Goal: Task Accomplishment & Management: Complete application form

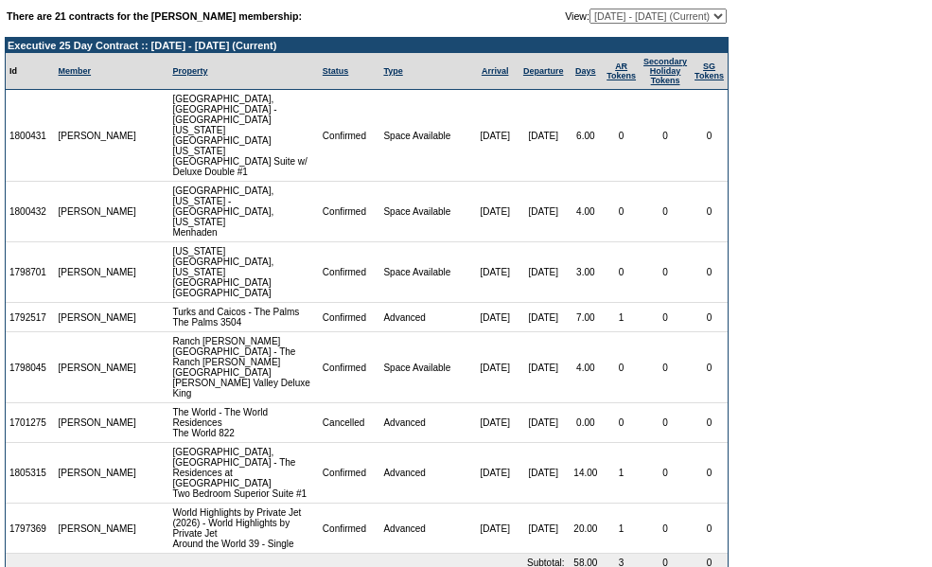
scroll to position [83, 0]
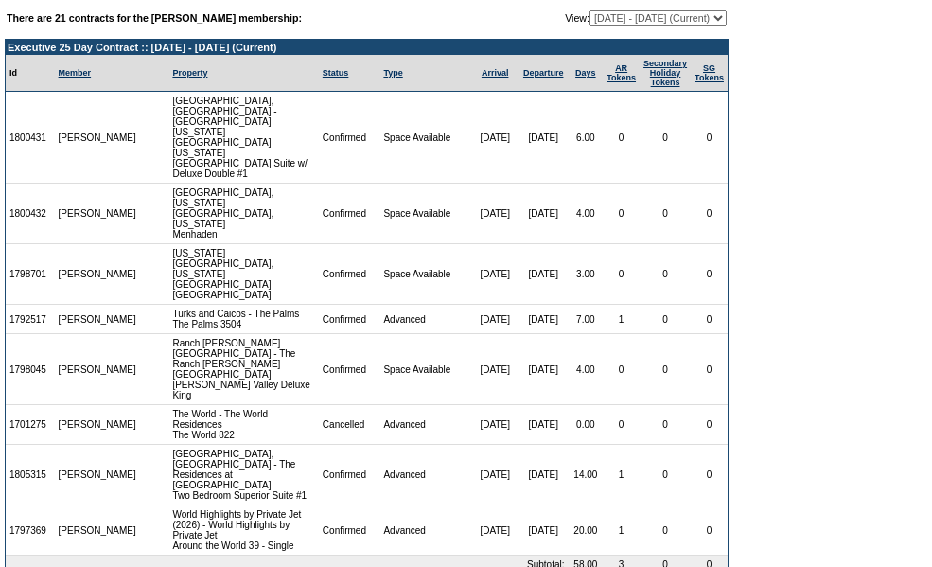
click at [607, 21] on select "[DATE] - [DATE] [DATE] - [DATE] [DATE] - [DATE] [DATE] - [DATE] [DATE] - [DATE]…" at bounding box center [658, 17] width 137 height 15
select select "120628"
click at [590, 11] on select "[DATE] - [DATE] [DATE] - [DATE] [DATE] - [DATE] [DATE] - [DATE] [DATE] - [DATE]…" at bounding box center [658, 17] width 137 height 15
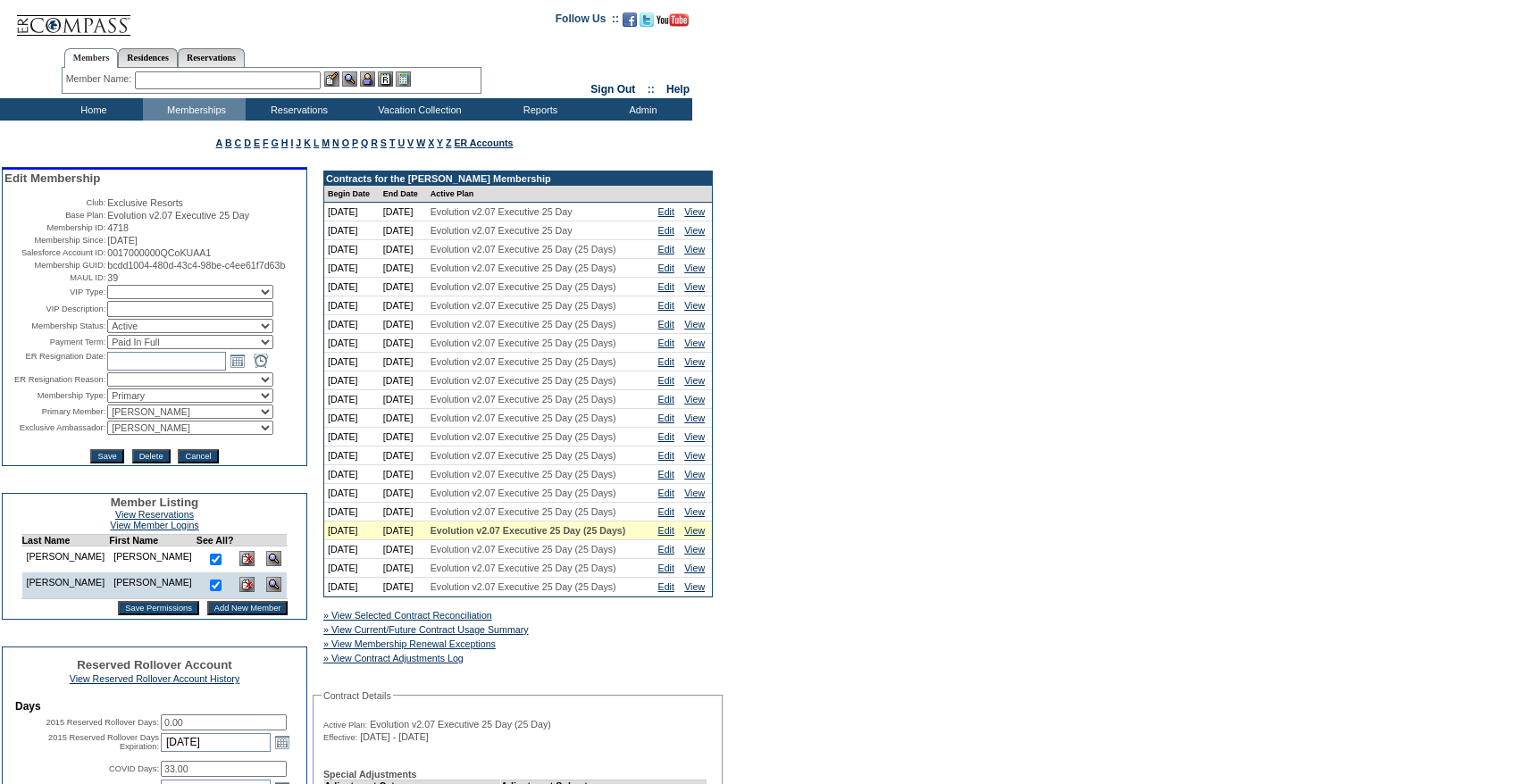
click at [200, 83] on input "text" at bounding box center [227, 80] width 186 height 18
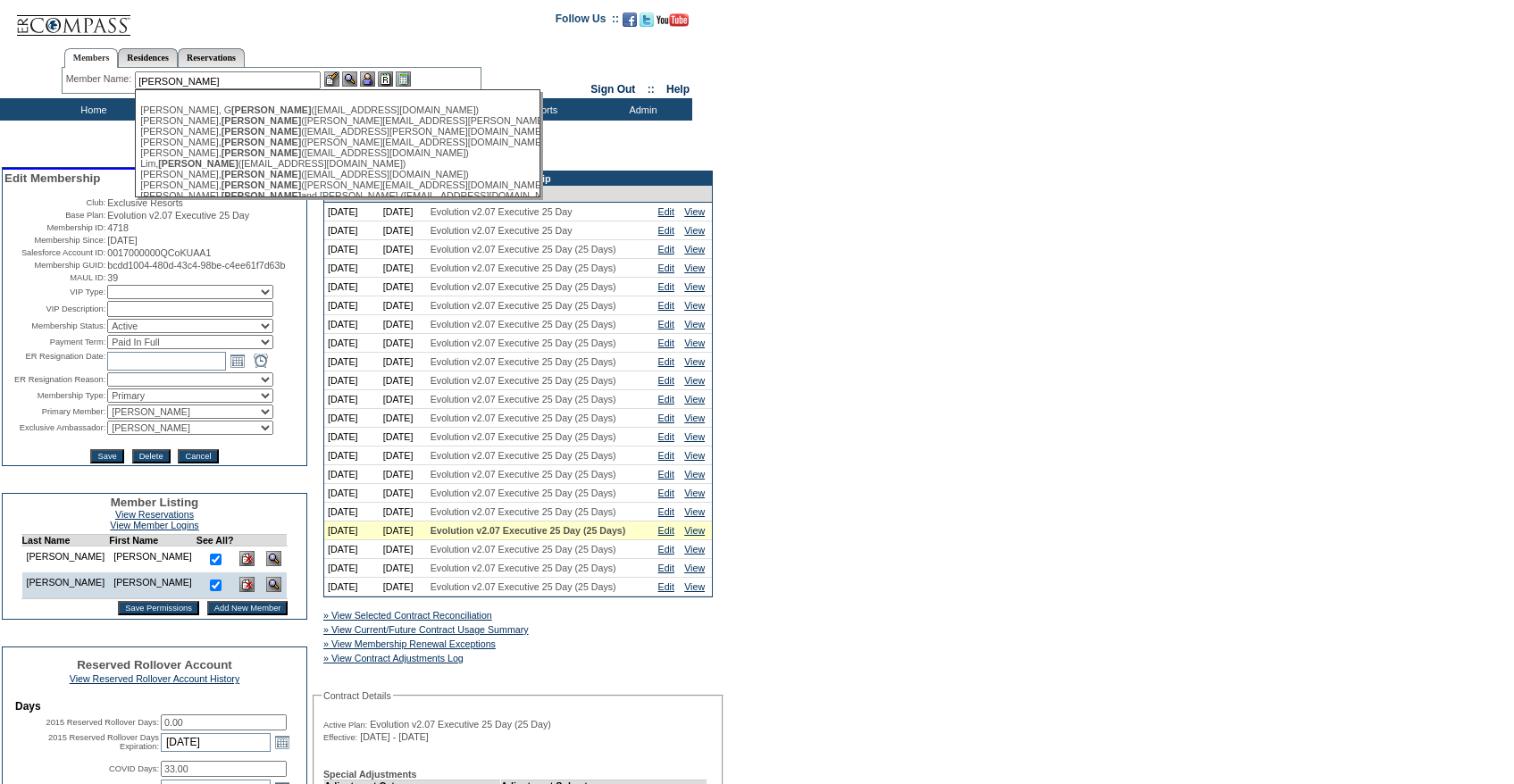
type input "walter"
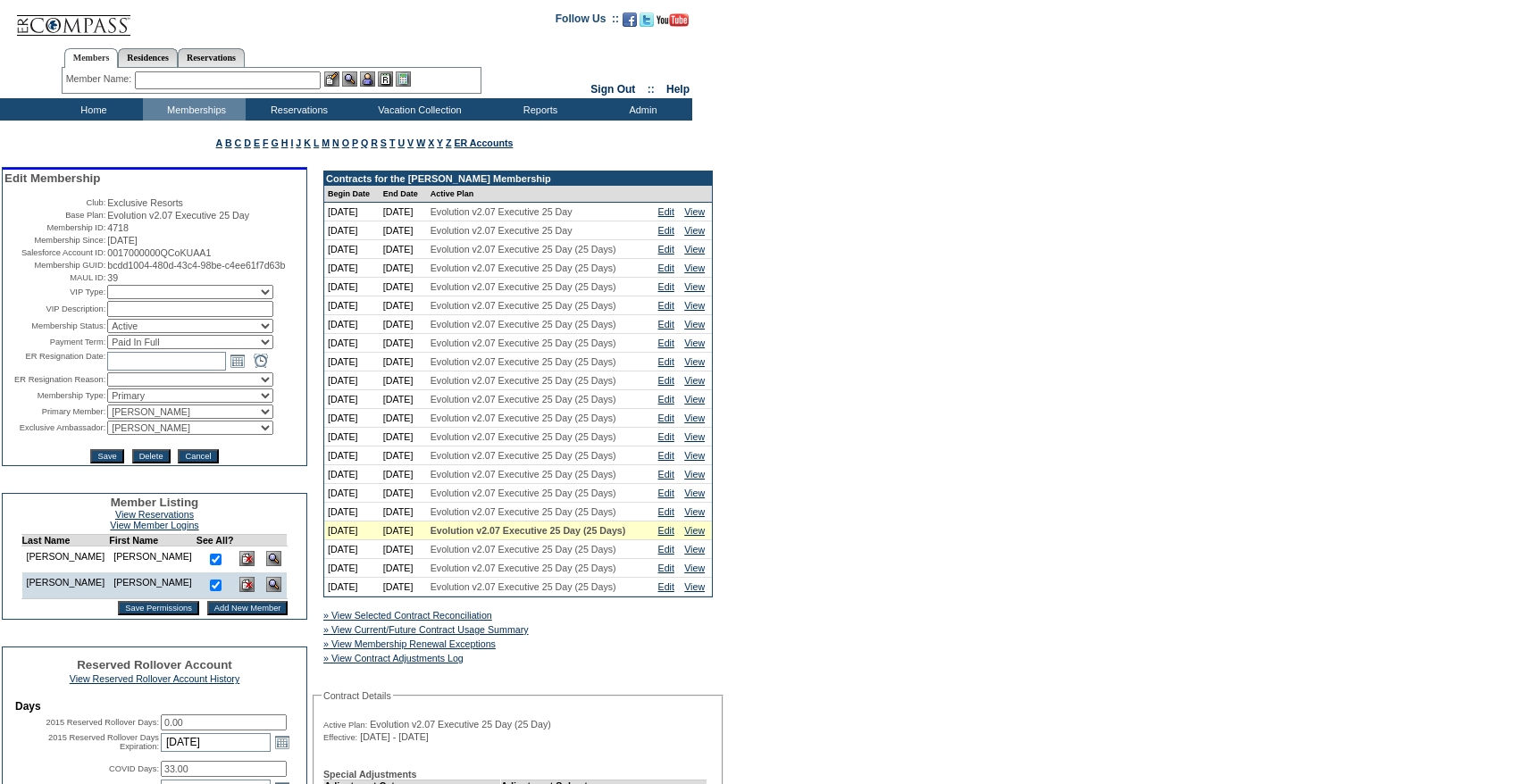
click at [161, 333] on select "Active Restricted Expired Inactive Past Due Disabled Resigned - Active Resigned…" at bounding box center [191, 325] width 166 height 14
click at [108, 333] on select "Active Restricted Expired Inactive Past Due Disabled Resigned - Active Resigned…" at bounding box center [191, 325] width 166 height 14
click at [154, 333] on select "Active Restricted Expired Inactive Past Due Disabled Resigned - Active Resigned…" at bounding box center [191, 325] width 166 height 14
select select "ResignedInactive"
click at [108, 333] on select "Active Restricted Expired Inactive Past Due Disabled Resigned - Active Resigned…" at bounding box center [191, 325] width 166 height 14
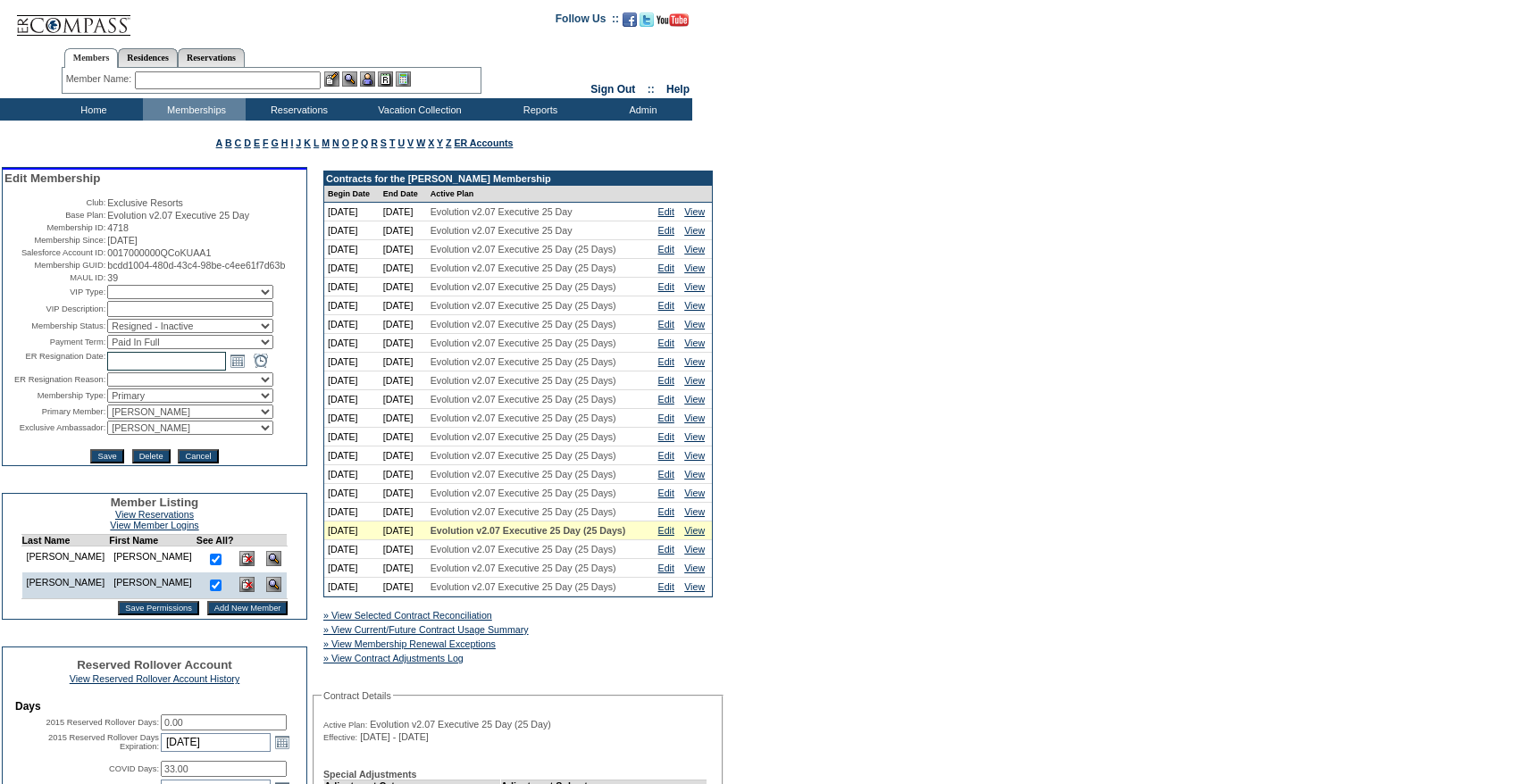
click at [143, 371] on input "text" at bounding box center [167, 361] width 119 height 19
click at [251, 371] on link "Open the time view popup." at bounding box center [261, 360] width 20 height 20
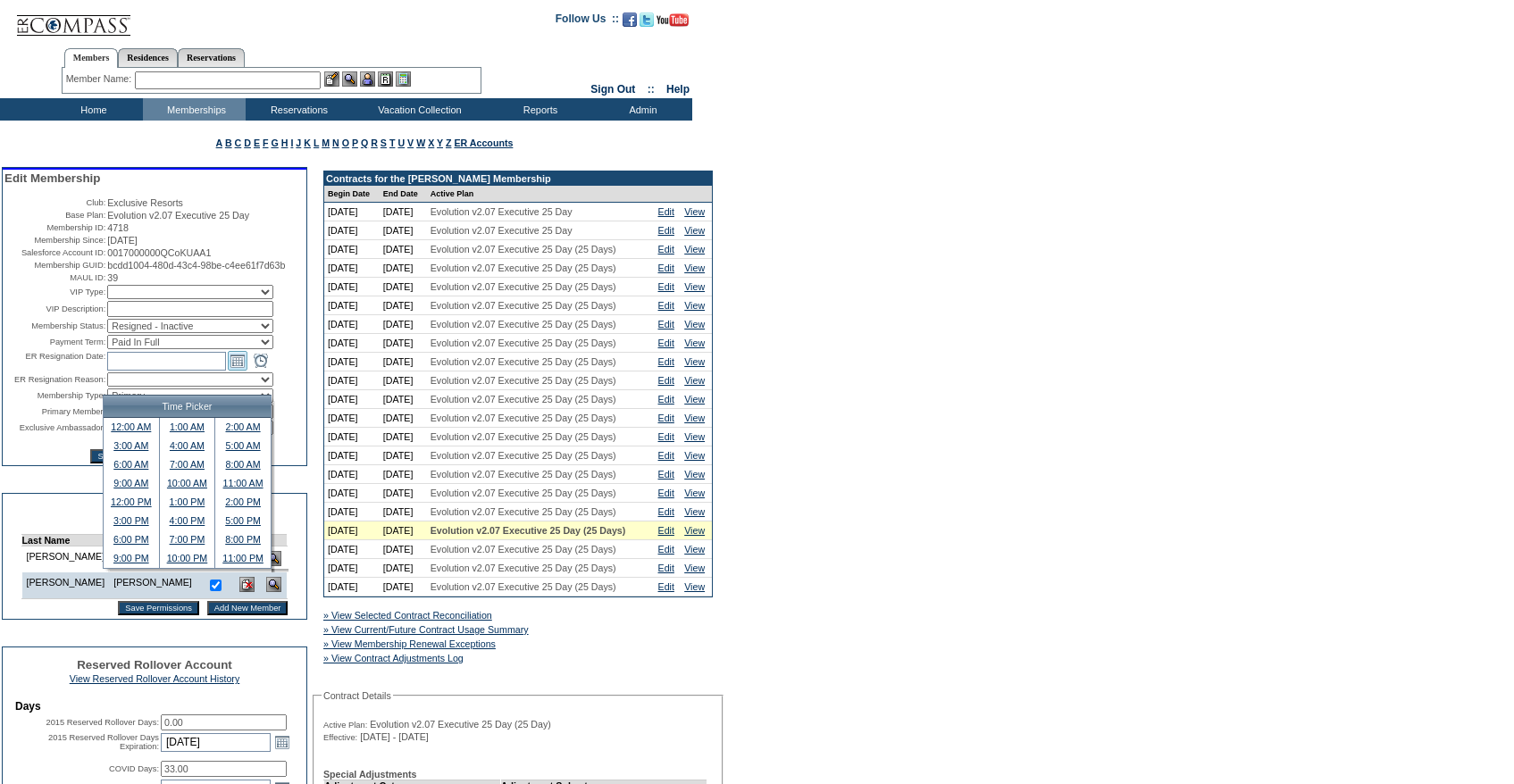
click at [235, 371] on link "Open the calendar popup." at bounding box center [237, 360] width 20 height 20
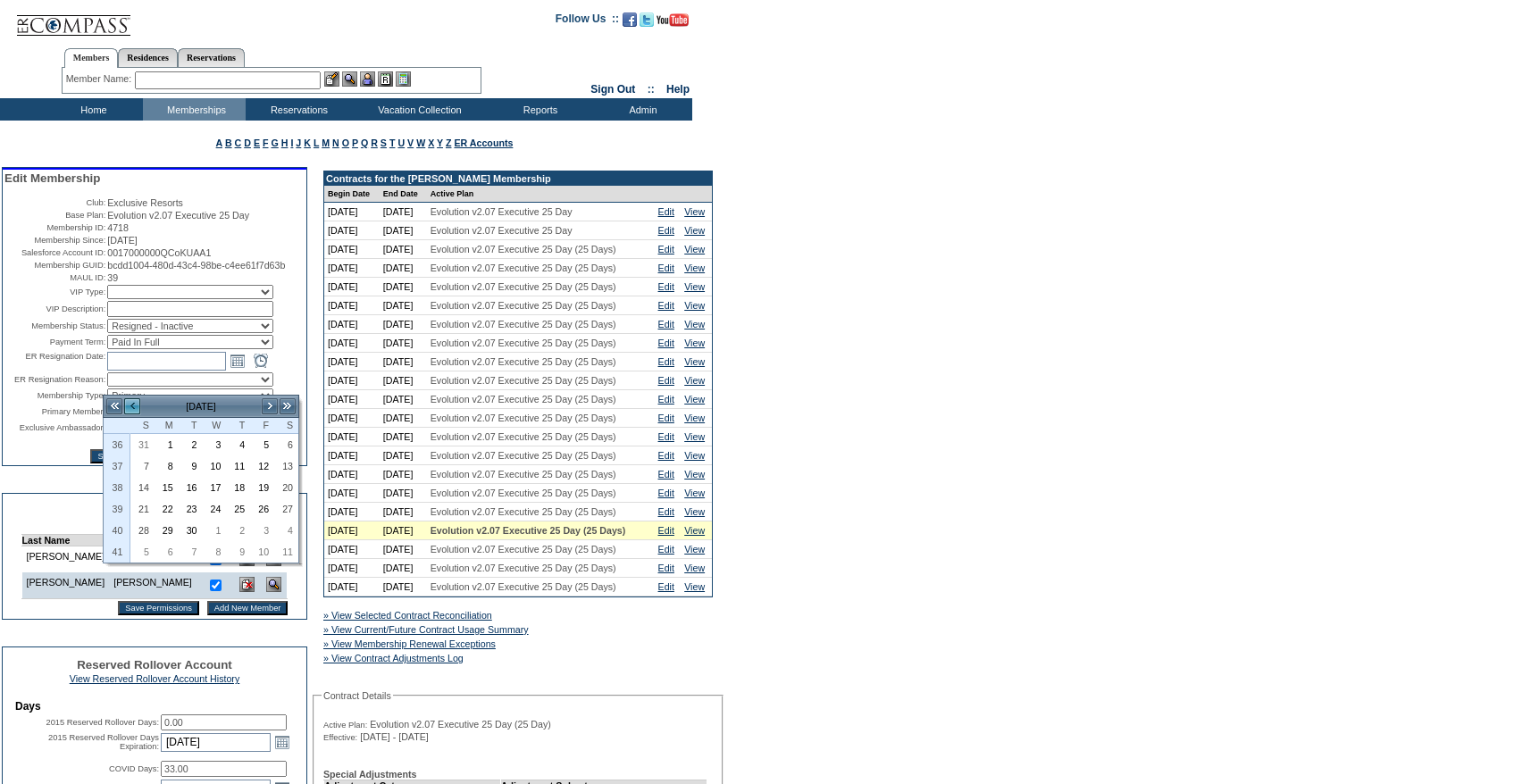
click at [135, 407] on link "<" at bounding box center [132, 406] width 18 height 18
click at [243, 508] on link "21" at bounding box center [238, 509] width 23 height 20
type input "2025-08-21-00-00-00"
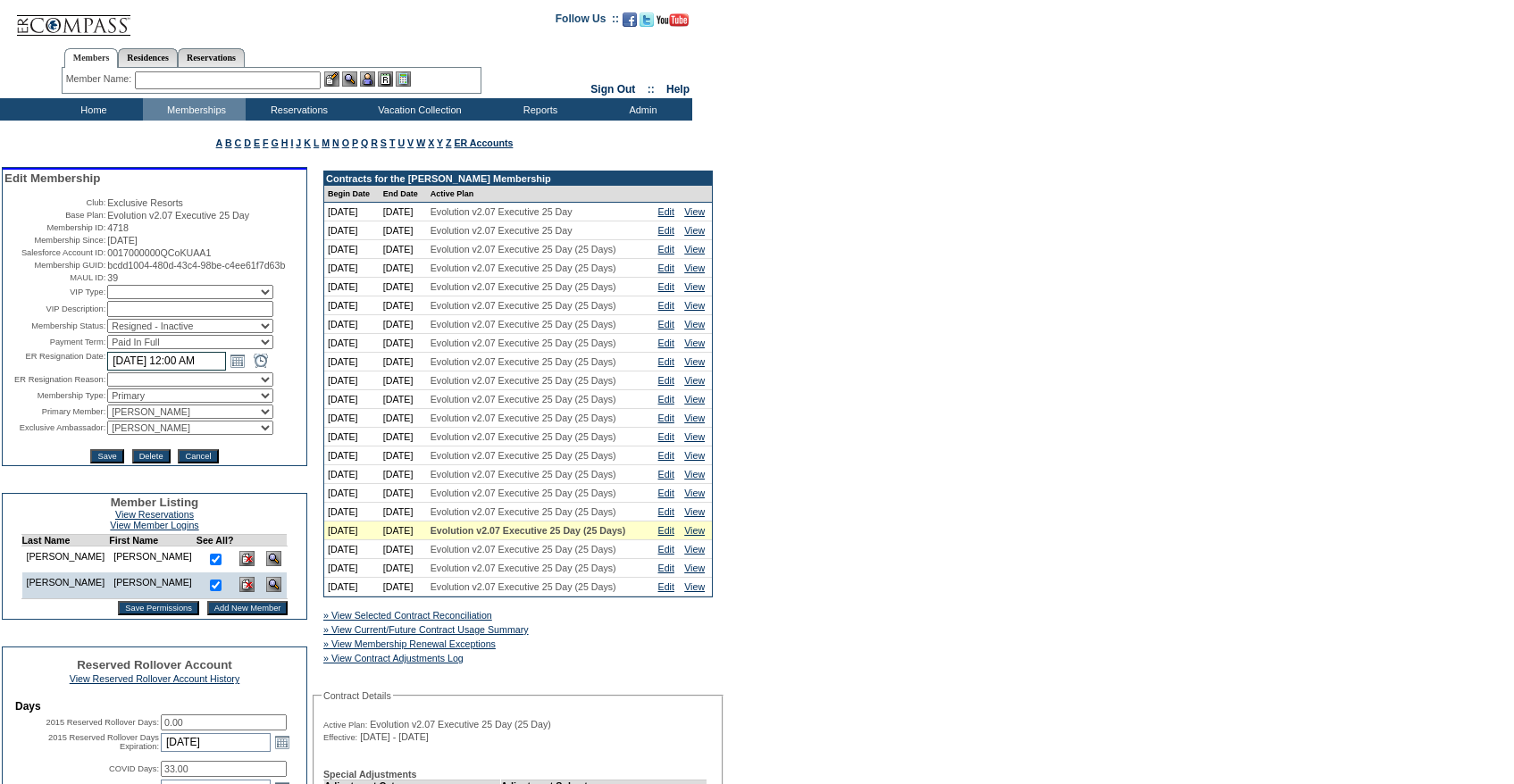
click at [172, 371] on input "8/21/2025 12:00 AM" at bounding box center [167, 361] width 119 height 19
type input "8/21/2025 5:00 PM"
type input "2025-08-21-17-00-00"
click at [140, 387] on select "Changing life stage Club Management Dues too high General availability Holiday …" at bounding box center [191, 379] width 166 height 14
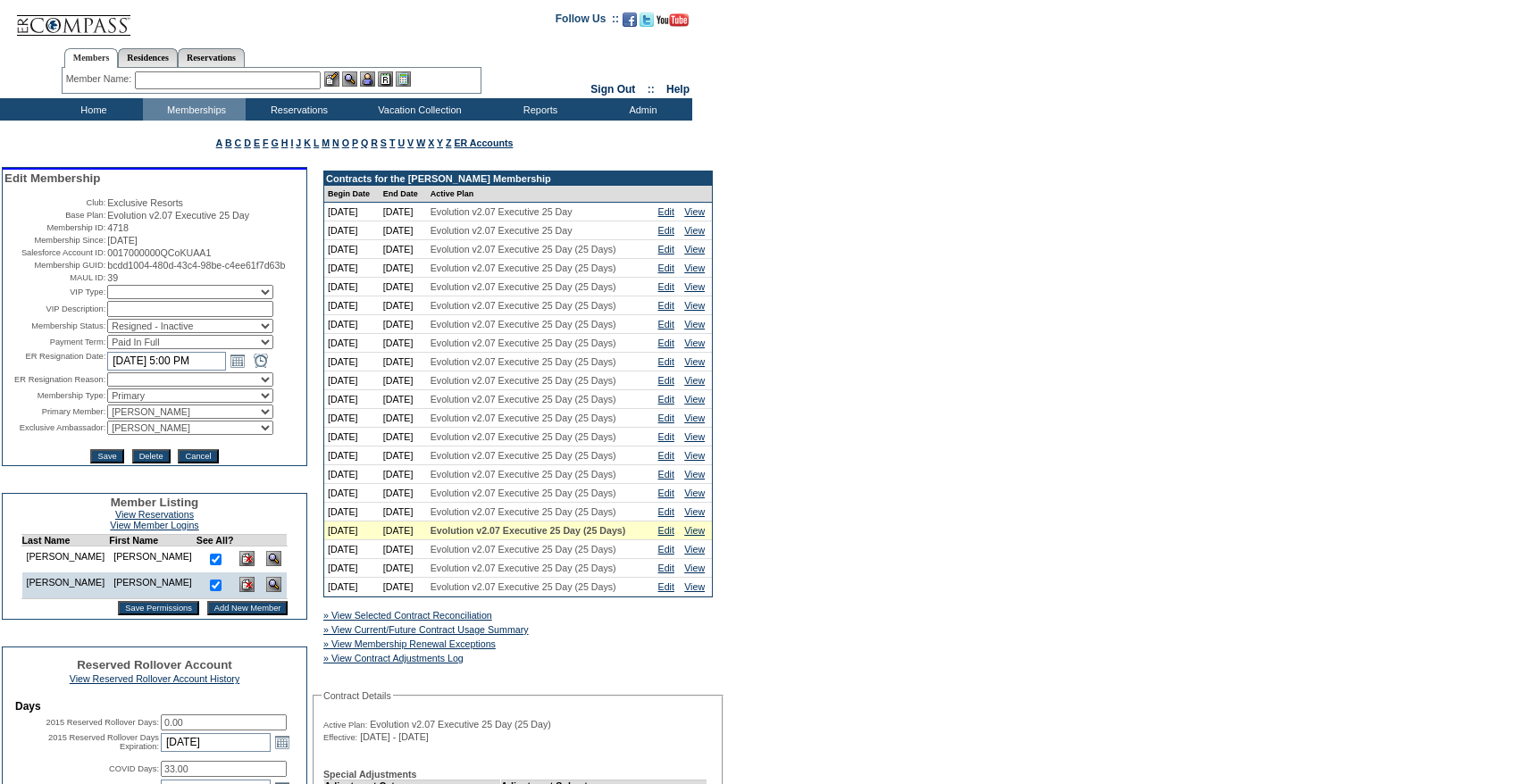
select select "changinglifestage"
click at [108, 387] on select "Changing life stage Club Management Dues too high General availability Holiday …" at bounding box center [191, 379] width 166 height 14
click at [142, 435] on select "IT Group Admin Alma Smith Peter Dawson Team Accounting (MSM) Stephanie Simons S…" at bounding box center [191, 427] width 166 height 14
select select "36094"
click at [108, 435] on select "IT Group Admin Alma Smith Peter Dawson Team Accounting (MSM) Stephanie Simons S…" at bounding box center [191, 427] width 166 height 14
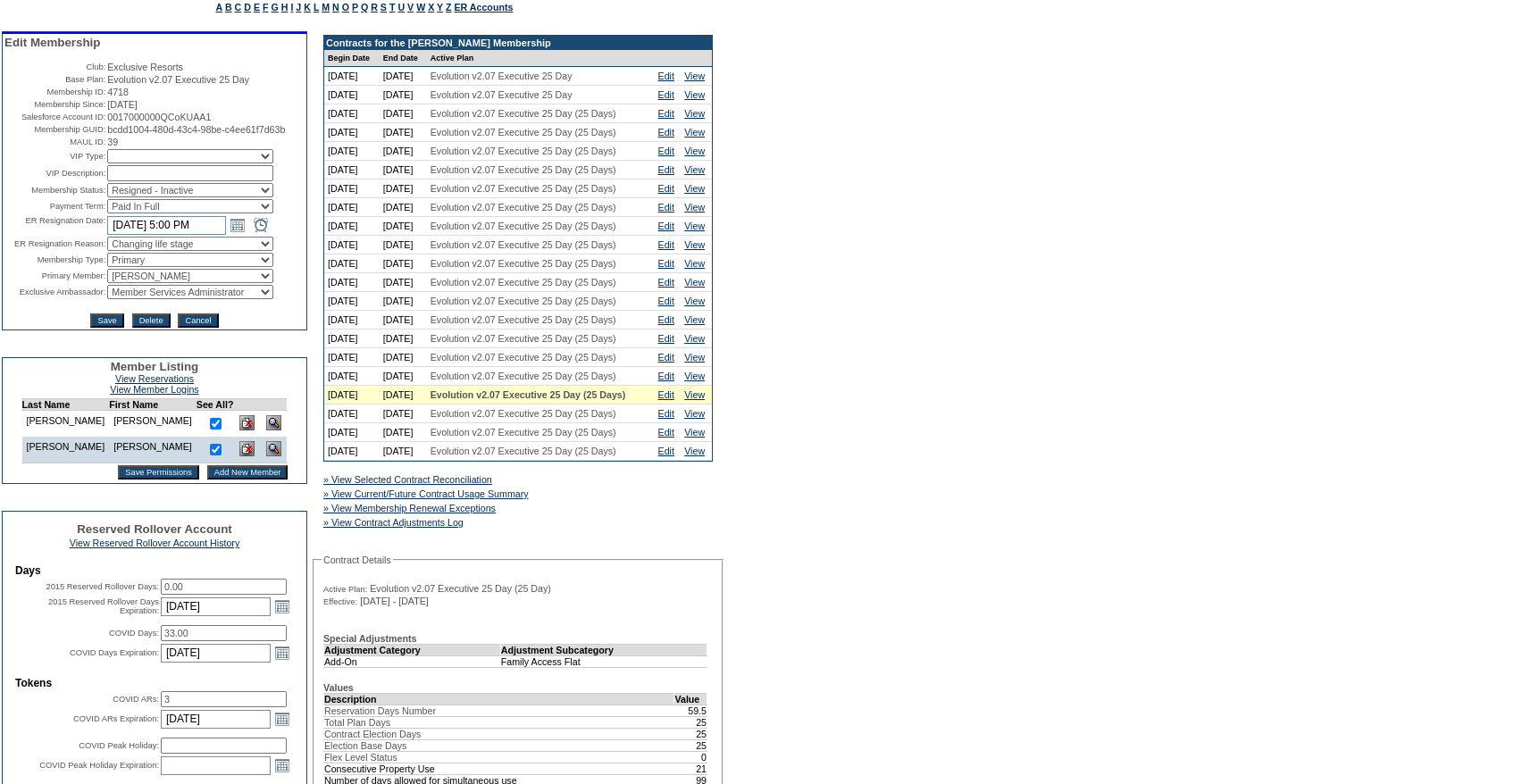
scroll to position [172, 0]
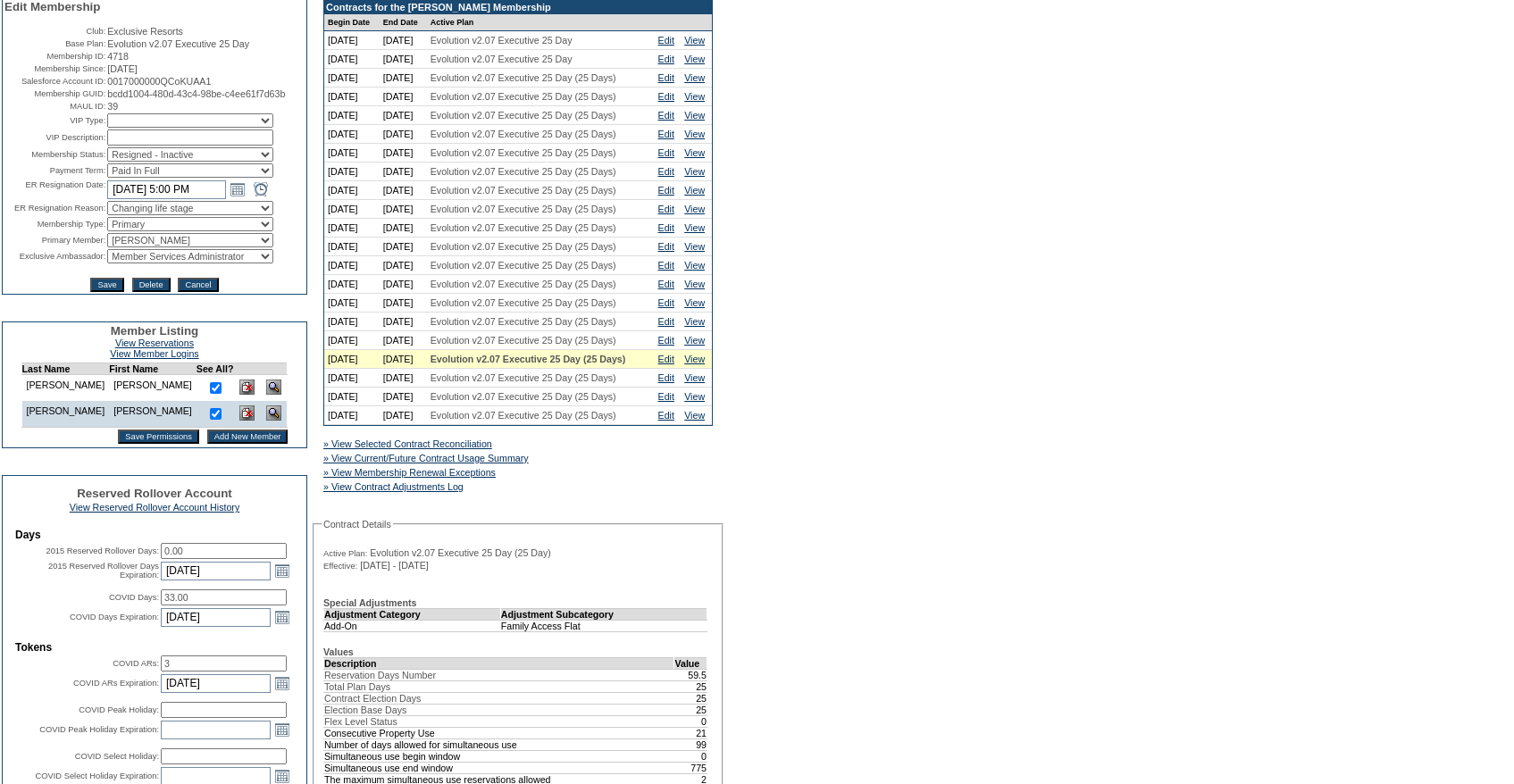
click at [204, 292] on input "Cancel" at bounding box center [197, 284] width 41 height 14
